Goal: Task Accomplishment & Management: Manage account settings

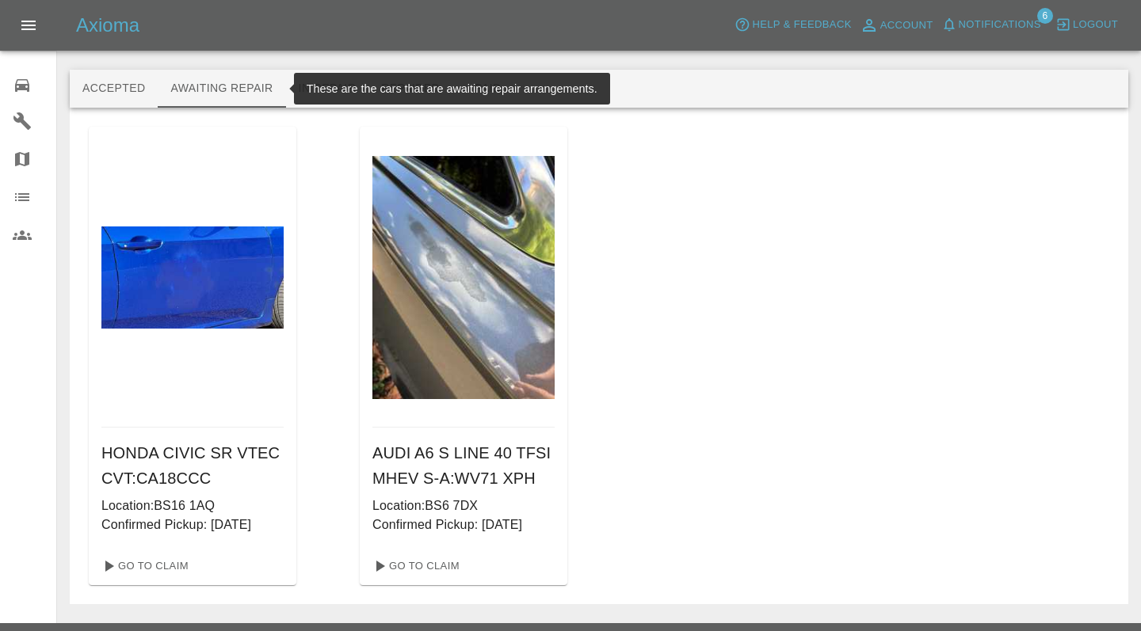
click at [32, 101] on link "0 Repair home" at bounding box center [28, 83] width 56 height 38
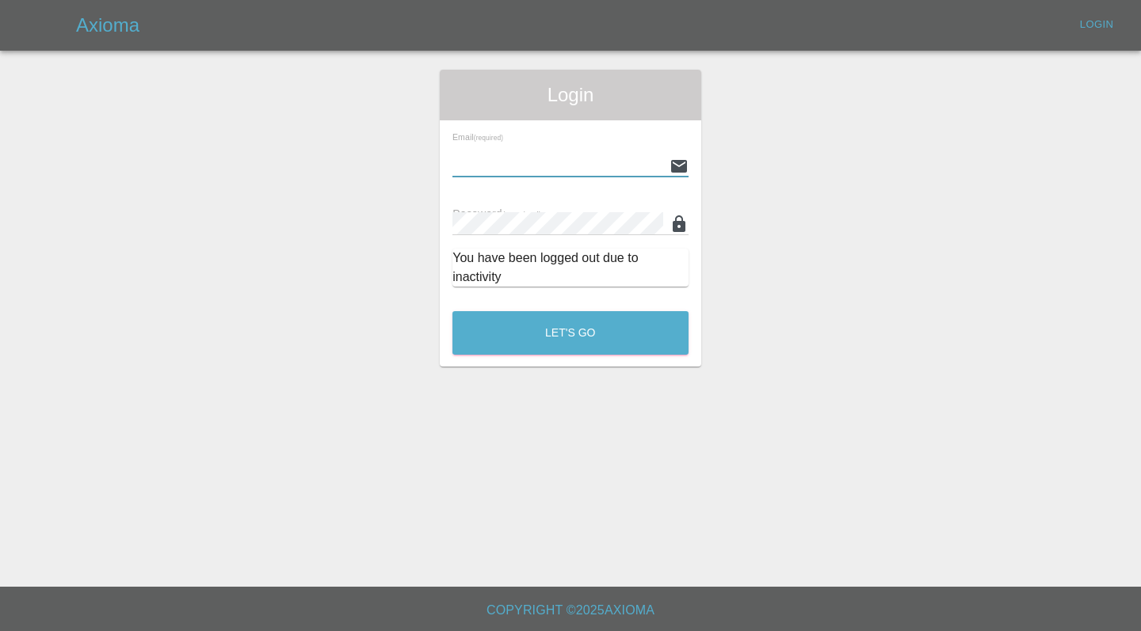
type input "[EMAIL_ADDRESS][DOMAIN_NAME]"
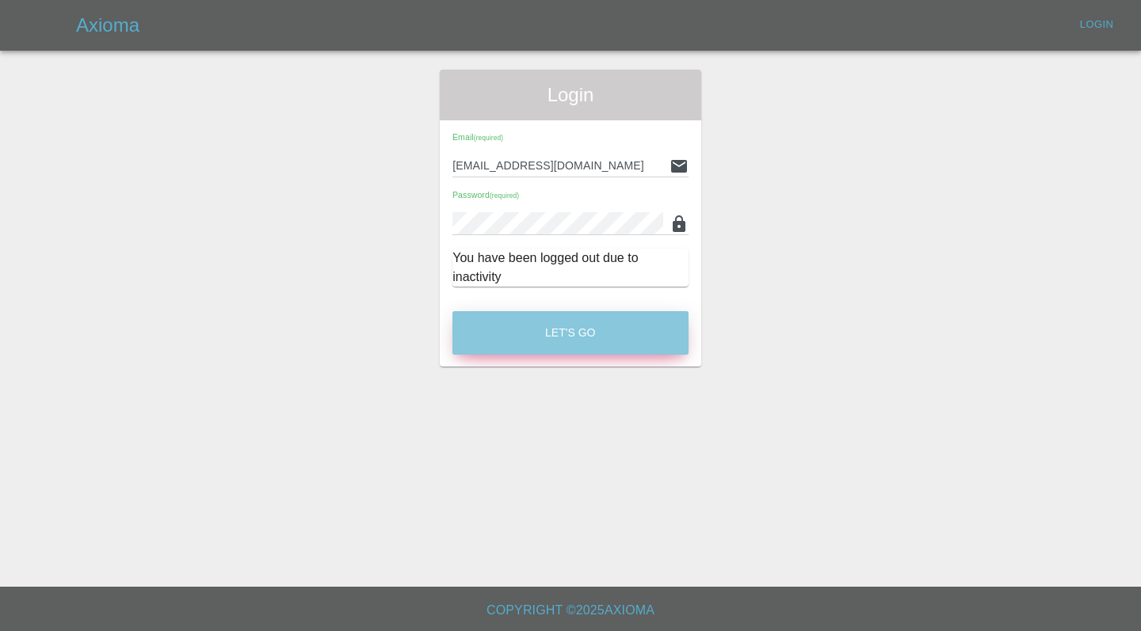
click at [524, 330] on button "Let's Go" at bounding box center [570, 333] width 236 height 44
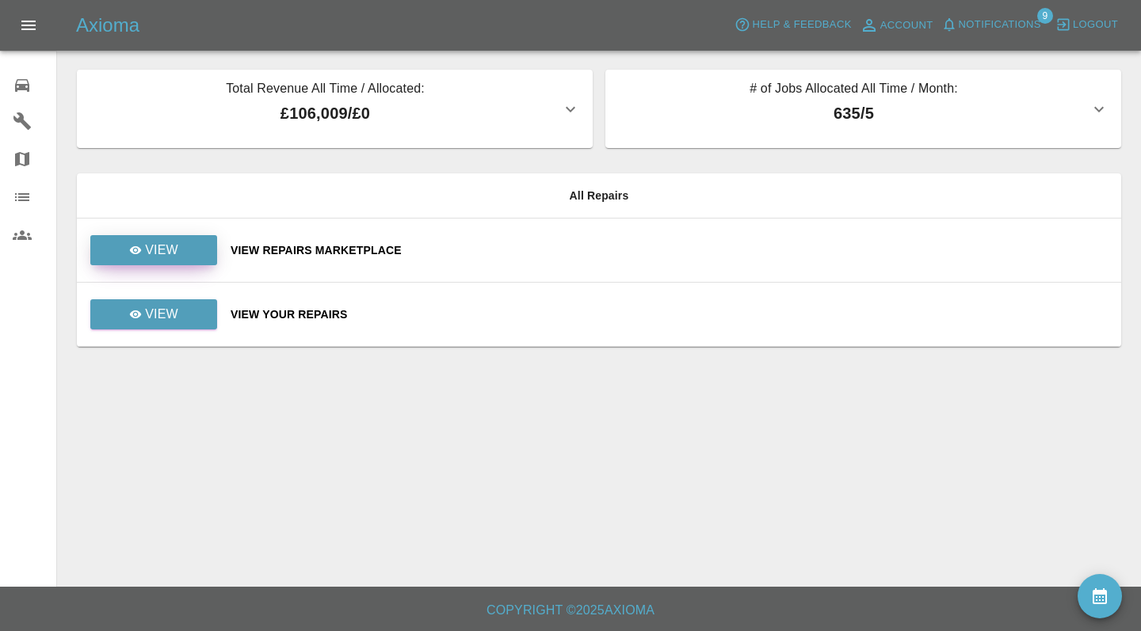
click at [198, 255] on link "View" at bounding box center [153, 250] width 127 height 30
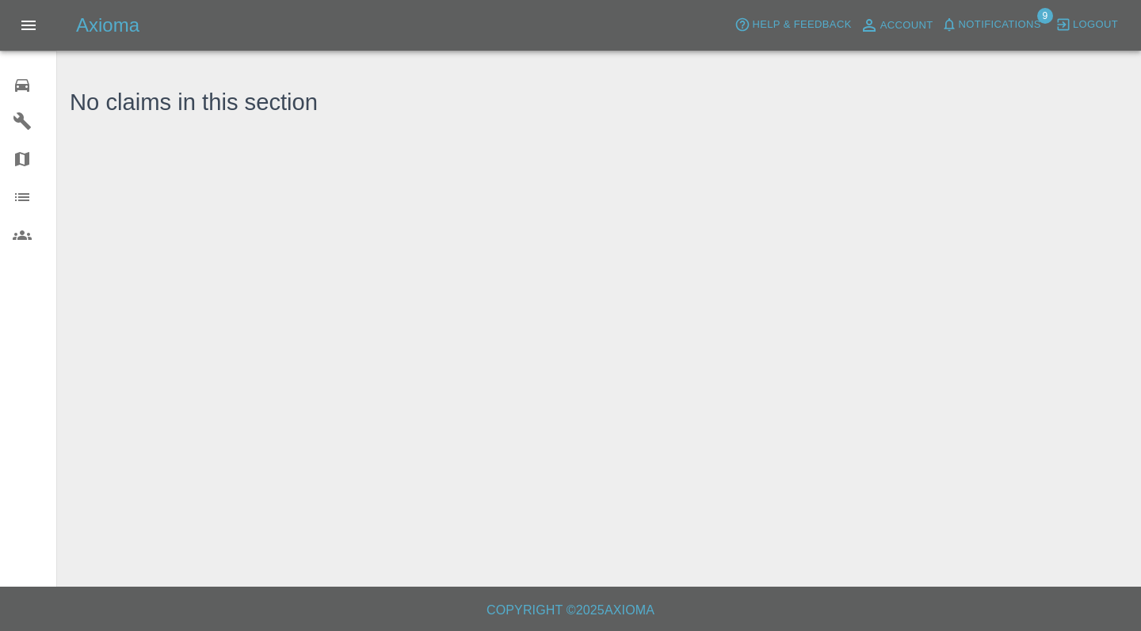
click at [16, 90] on icon at bounding box center [22, 85] width 14 height 13
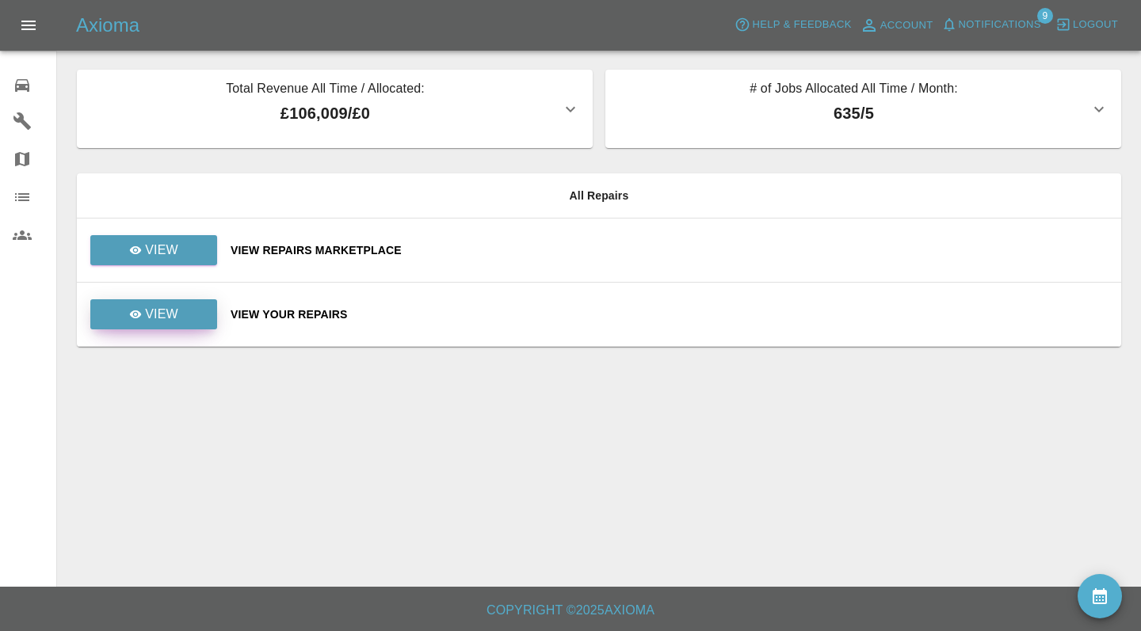
click at [173, 317] on p "View" at bounding box center [161, 314] width 33 height 19
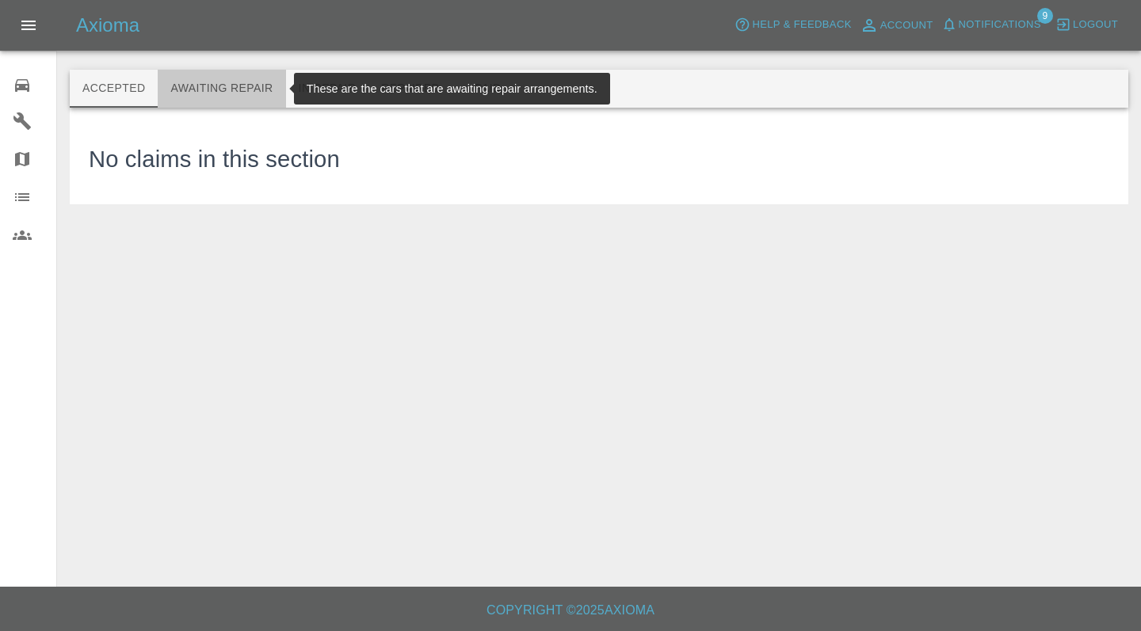
click at [219, 97] on button "Awaiting Repair" at bounding box center [222, 89] width 128 height 38
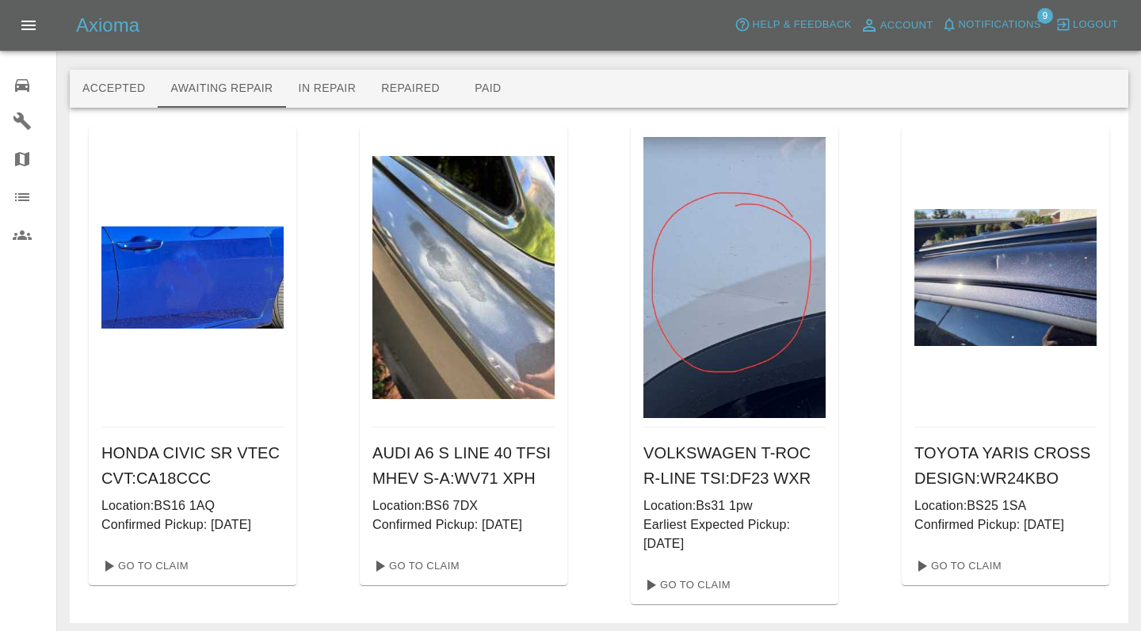
click at [889, 612] on div "HONDA CIVIC SR VTEC CVT : CA18CCC Location: BS16 1AQ Confirmed Pickup: [DATE] G…" at bounding box center [599, 366] width 1058 height 516
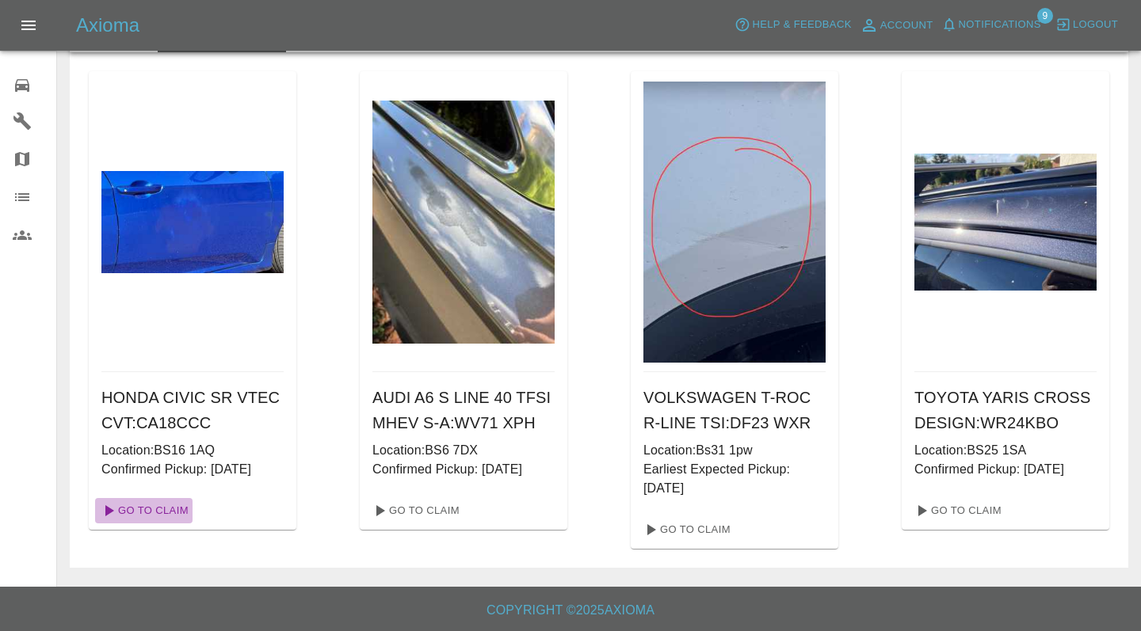
click at [158, 522] on link "Go To Claim" at bounding box center [143, 510] width 97 height 25
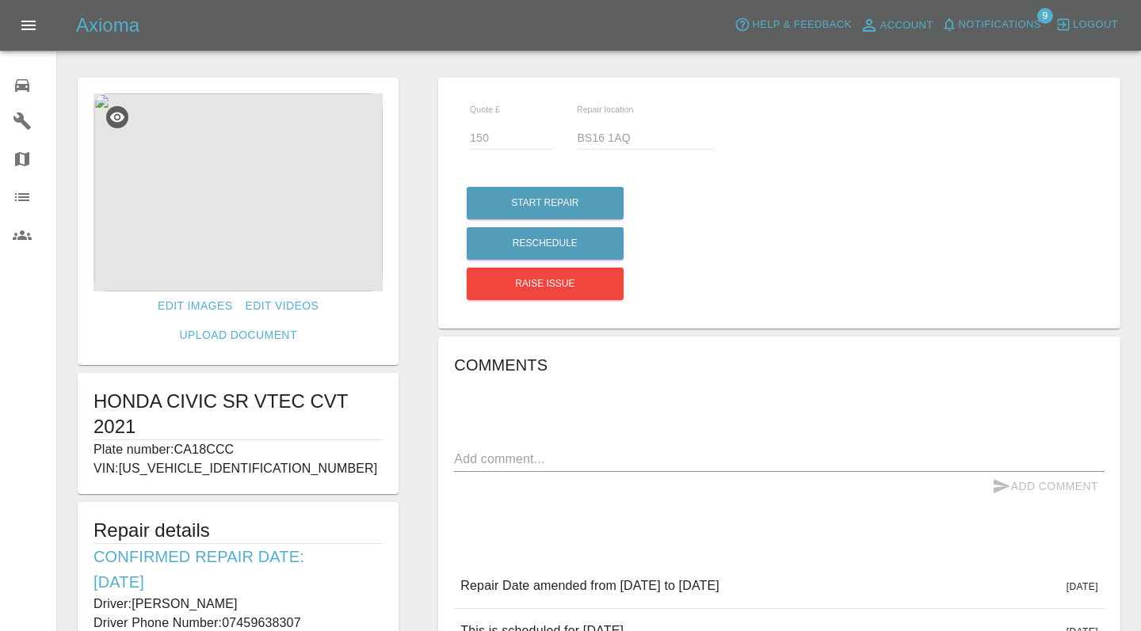
click at [366, 461] on p "VIN: [US_VEHICLE_IDENTIFICATION_NUMBER]" at bounding box center [237, 468] width 289 height 19
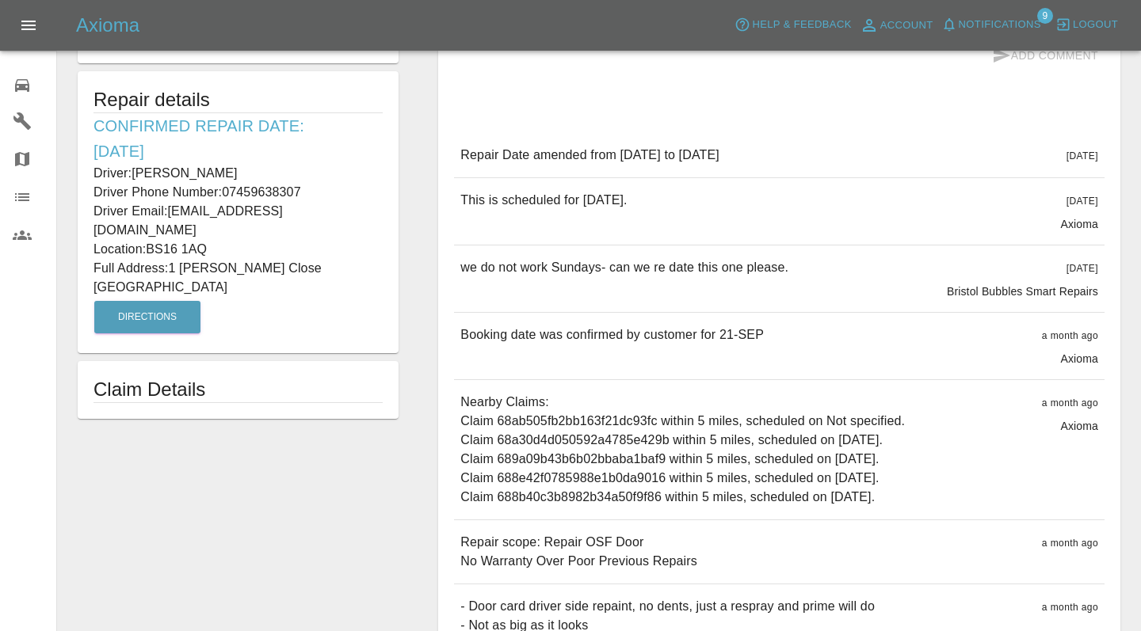
scroll to position [421, 0]
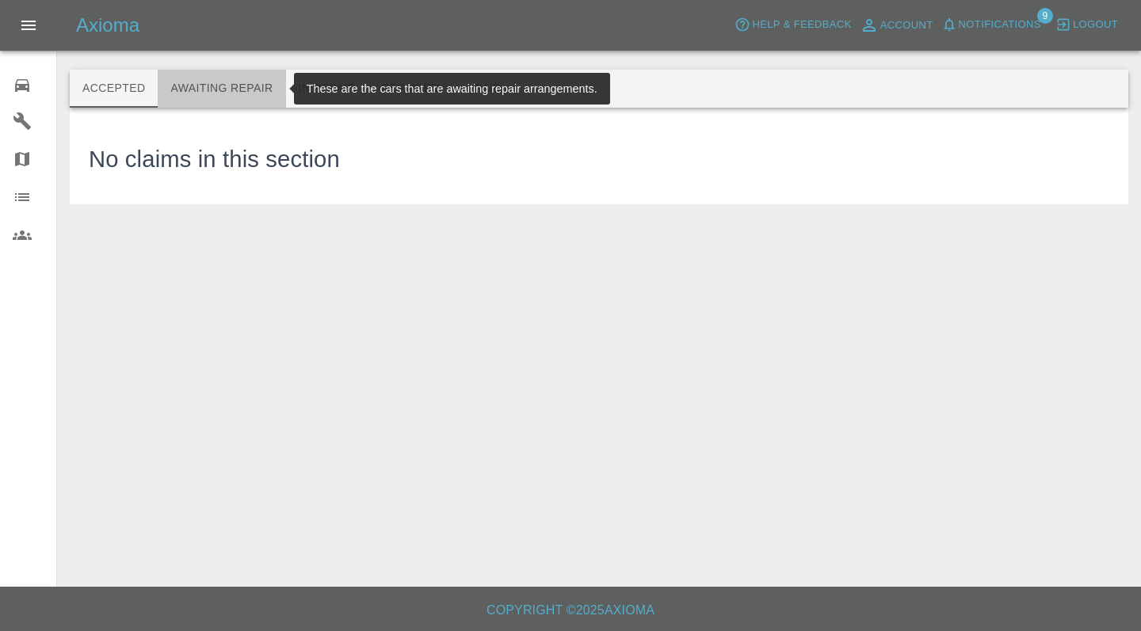
click at [217, 93] on button "Awaiting Repair" at bounding box center [222, 89] width 128 height 38
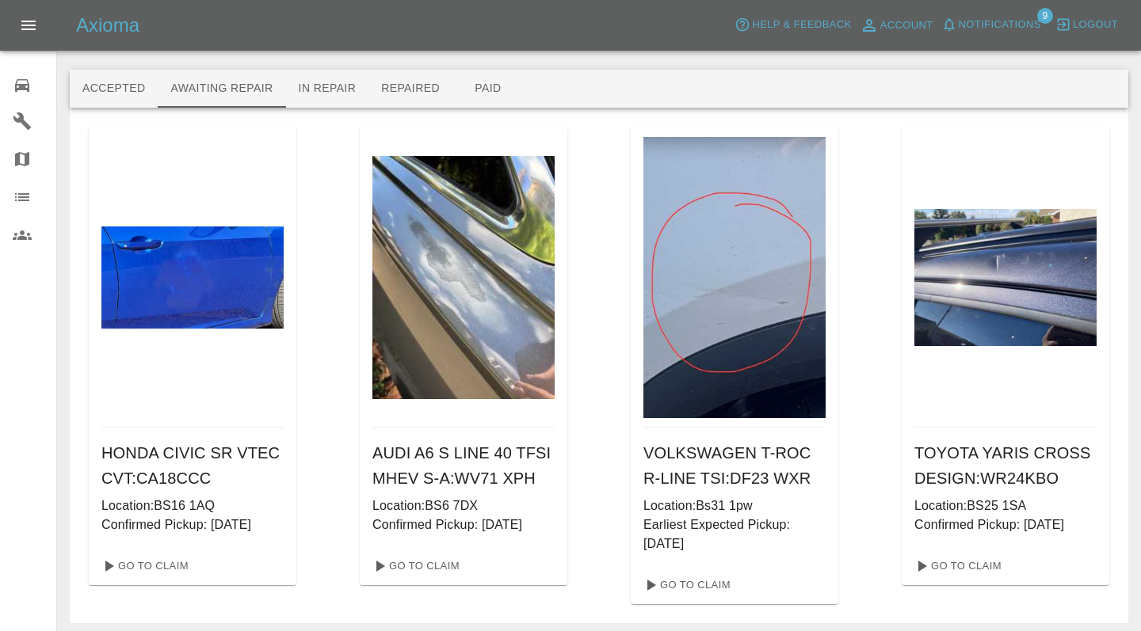
click at [815, 531] on p "Earliest Expected Pickup: [DATE]" at bounding box center [734, 535] width 182 height 38
click at [973, 566] on link "Go To Claim" at bounding box center [956, 566] width 97 height 25
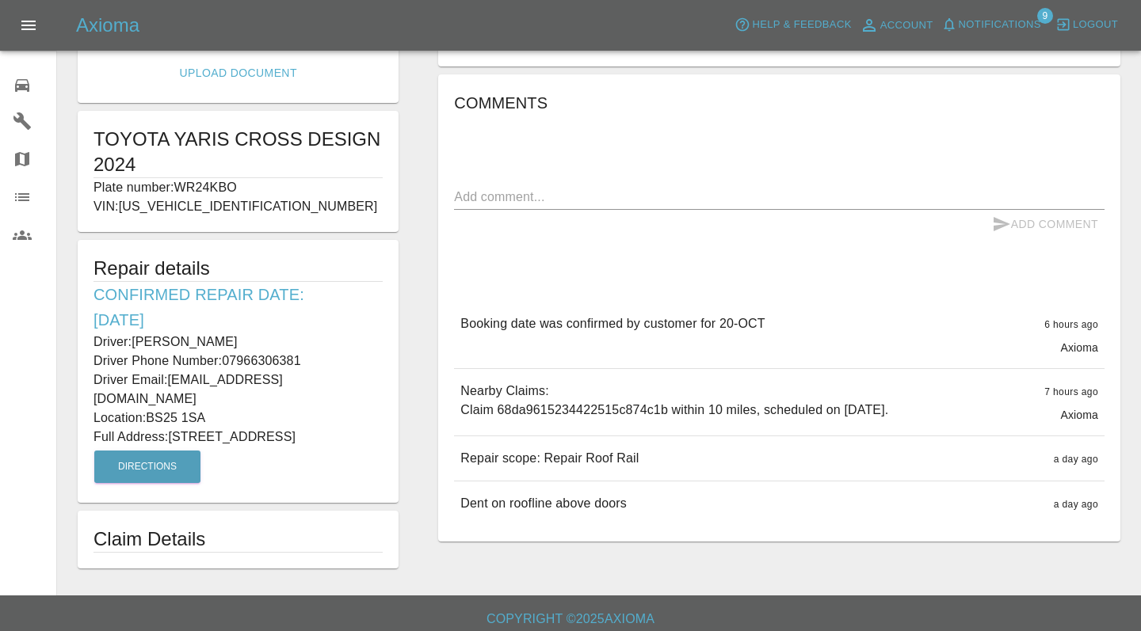
scroll to position [270, 0]
